Goal: Check status: Check status

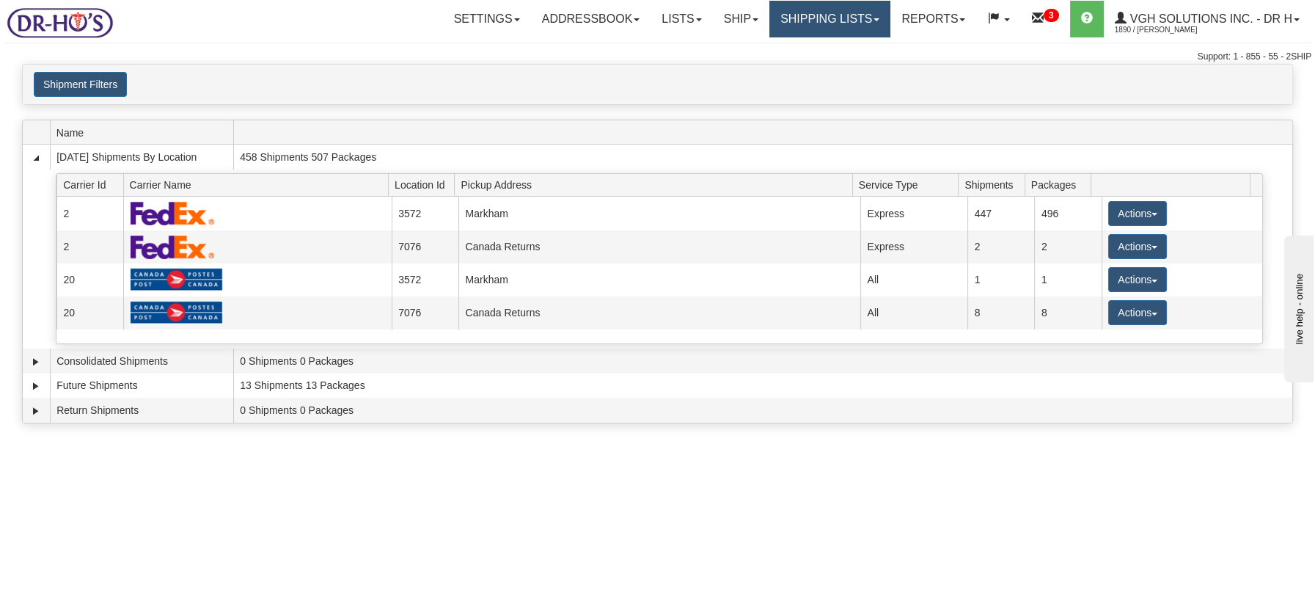
click at [812, 22] on link "Shipping lists" at bounding box center [829, 19] width 121 height 37
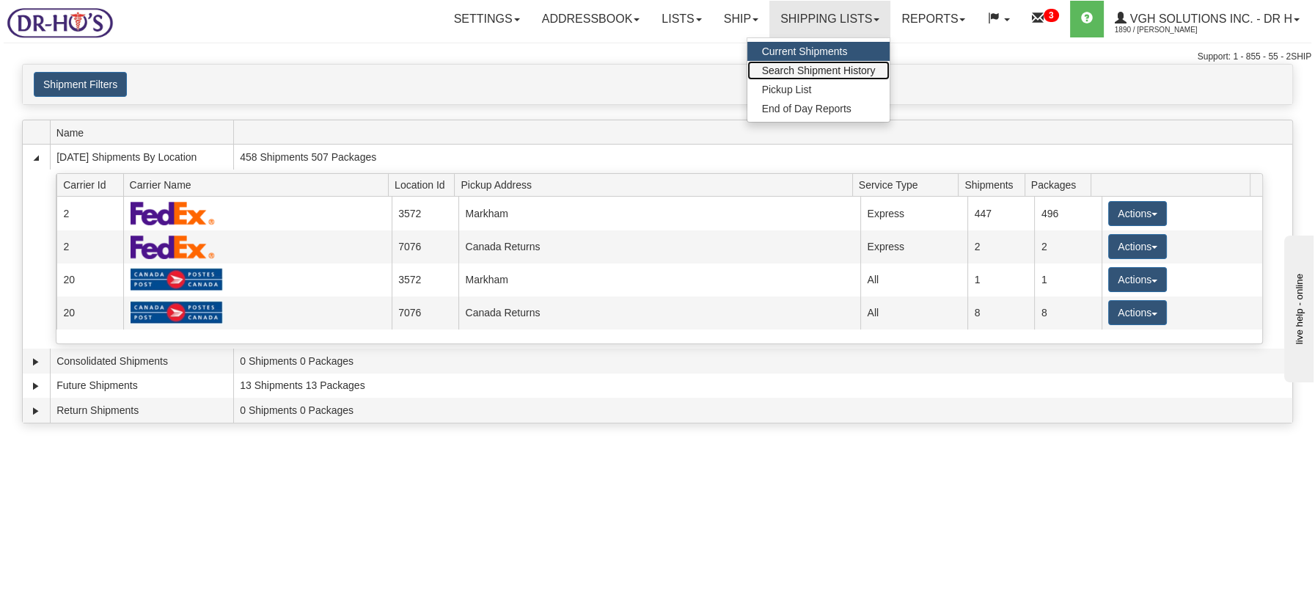
click at [808, 65] on span "Search Shipment History" at bounding box center [819, 71] width 114 height 12
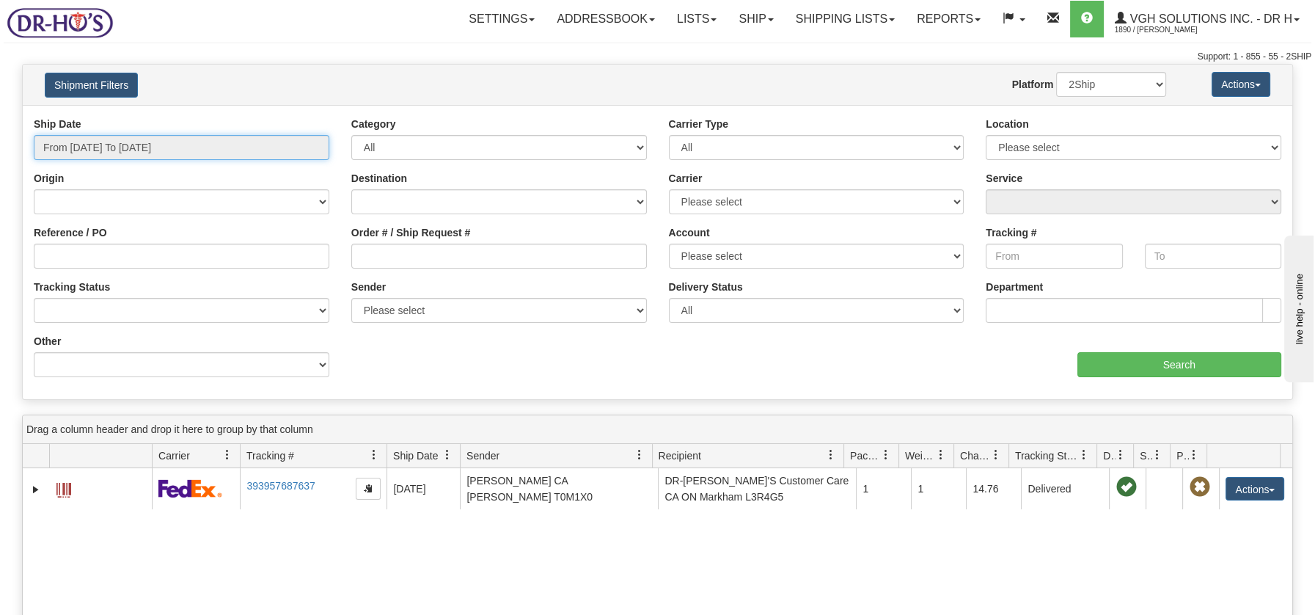
click at [217, 147] on input "From [DATE] To [DATE]" at bounding box center [182, 147] width 296 height 25
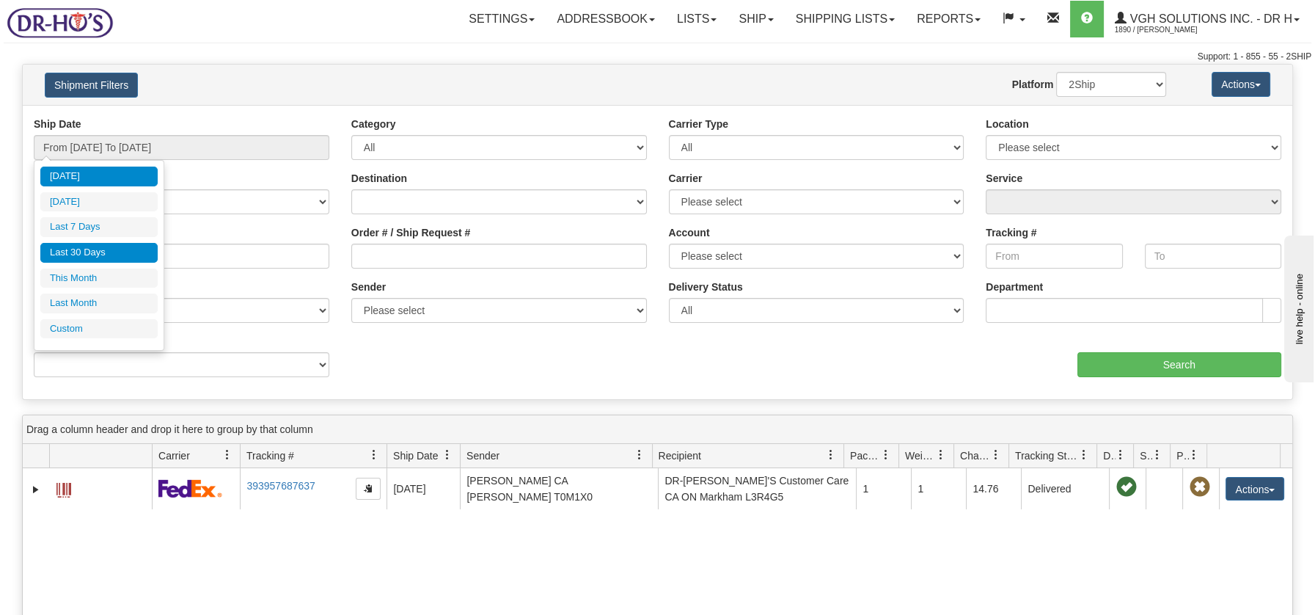
click at [109, 251] on li "Last 30 Days" at bounding box center [98, 253] width 117 height 20
type input "From [DATE] To [DATE]"
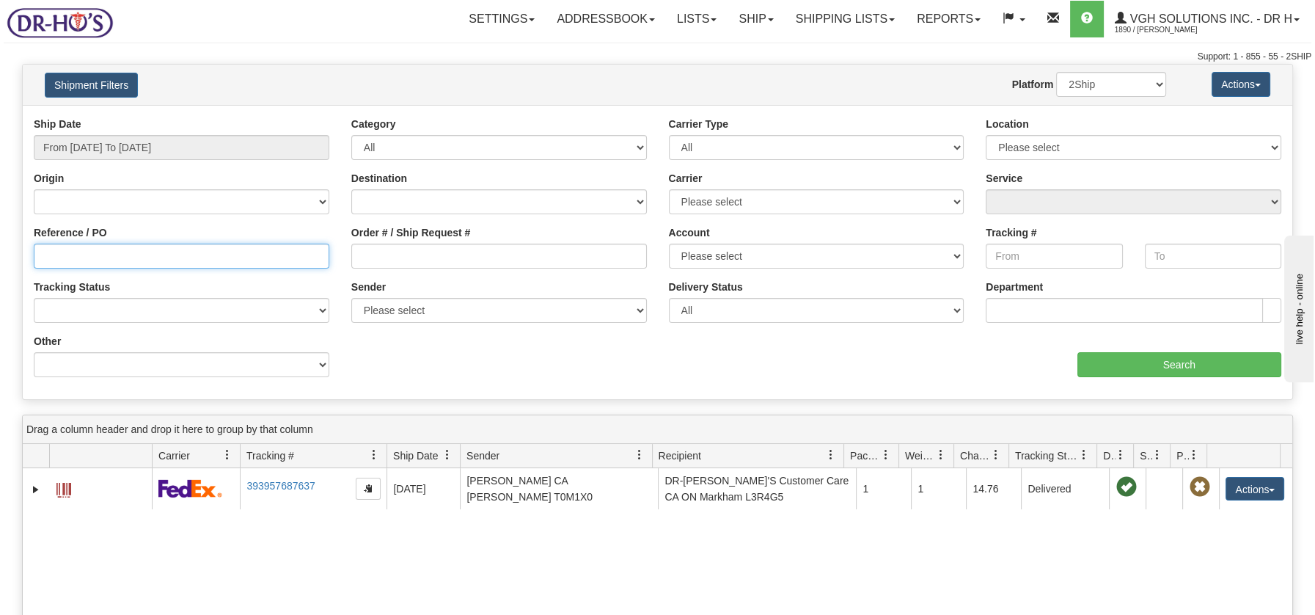
click at [132, 258] on input "Reference / PO" at bounding box center [182, 255] width 296 height 25
paste input "1208794"
type input "1208794"
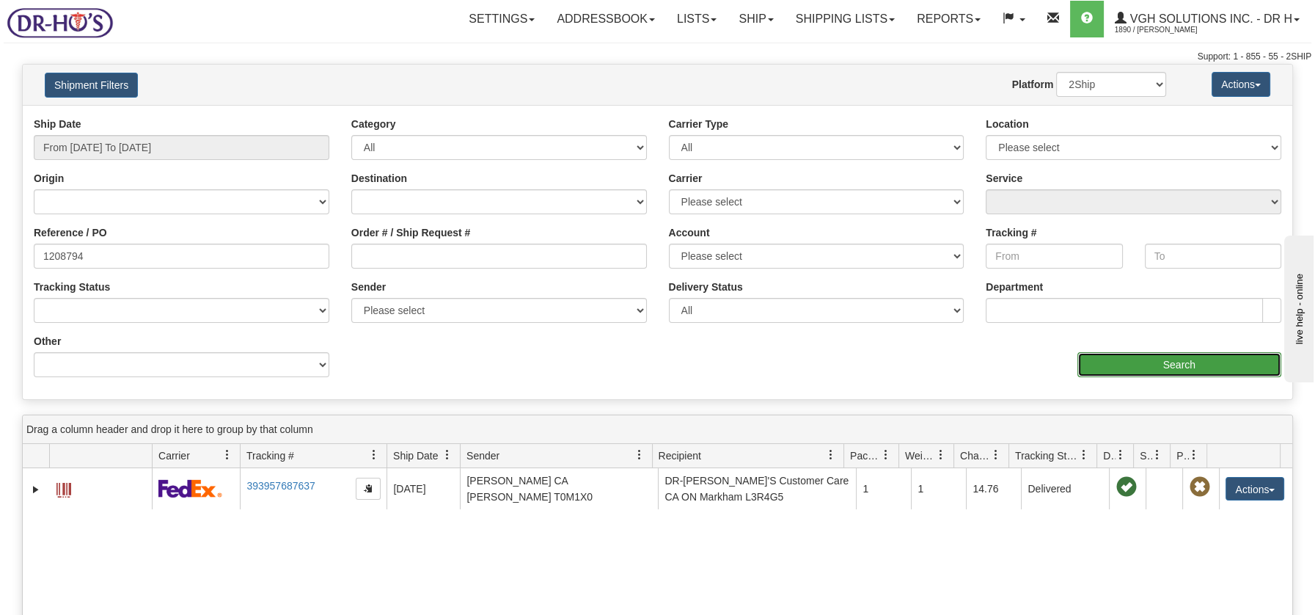
click at [1165, 364] on input "Search" at bounding box center [1179, 364] width 204 height 25
